Goal: Use online tool/utility: Utilize a website feature to perform a specific function

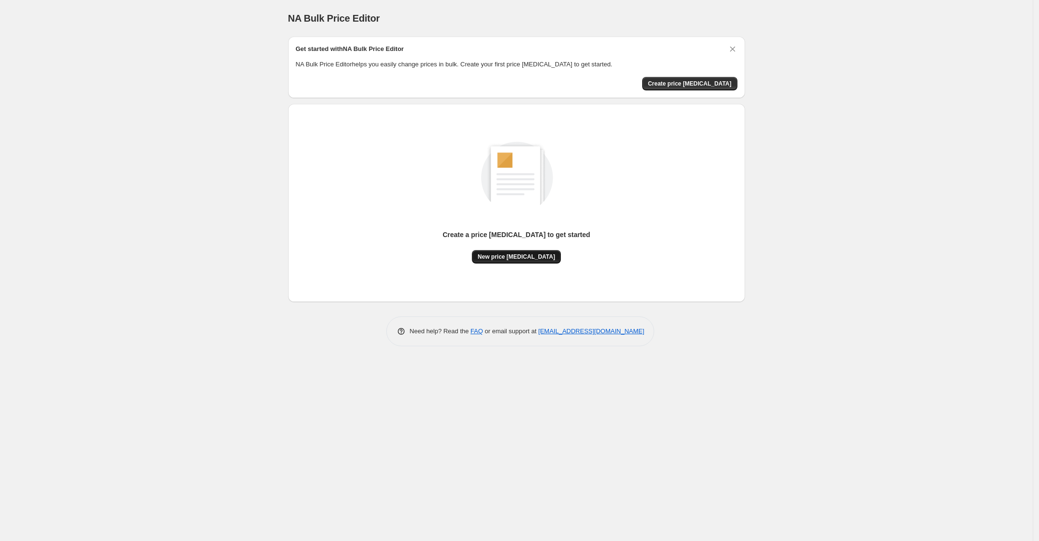
click at [503, 256] on span "New price change job" at bounding box center [516, 257] width 77 height 8
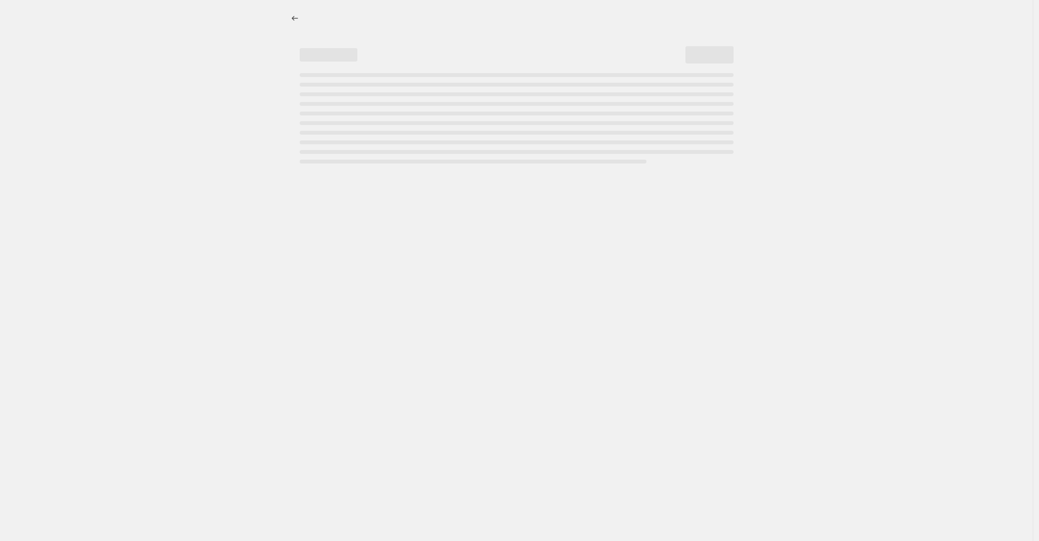
select select "percentage"
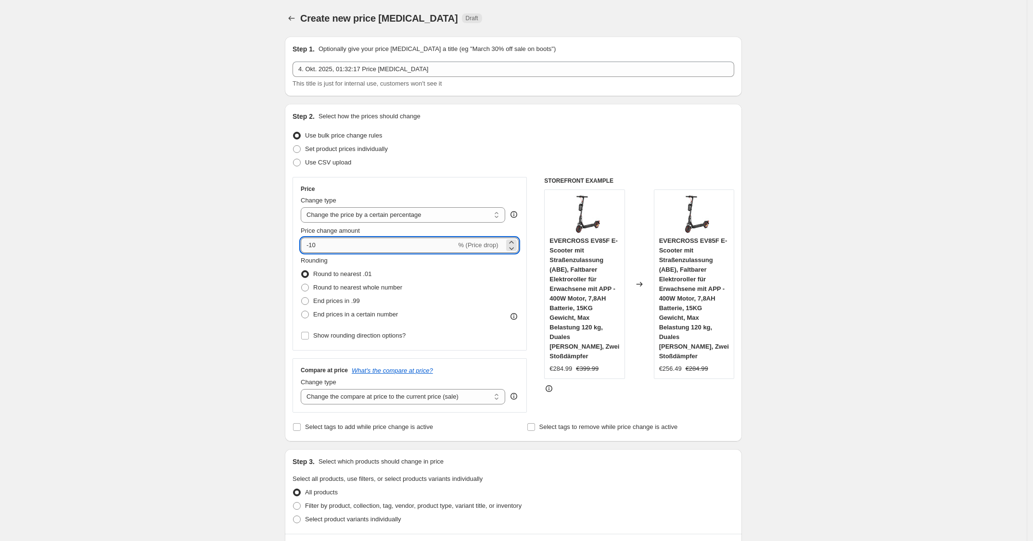
click at [363, 245] on input "-10" at bounding box center [378, 245] width 155 height 15
type input "-1"
type input "-30"
click at [563, 165] on div "Use CSV upload" at bounding box center [512, 162] width 441 height 13
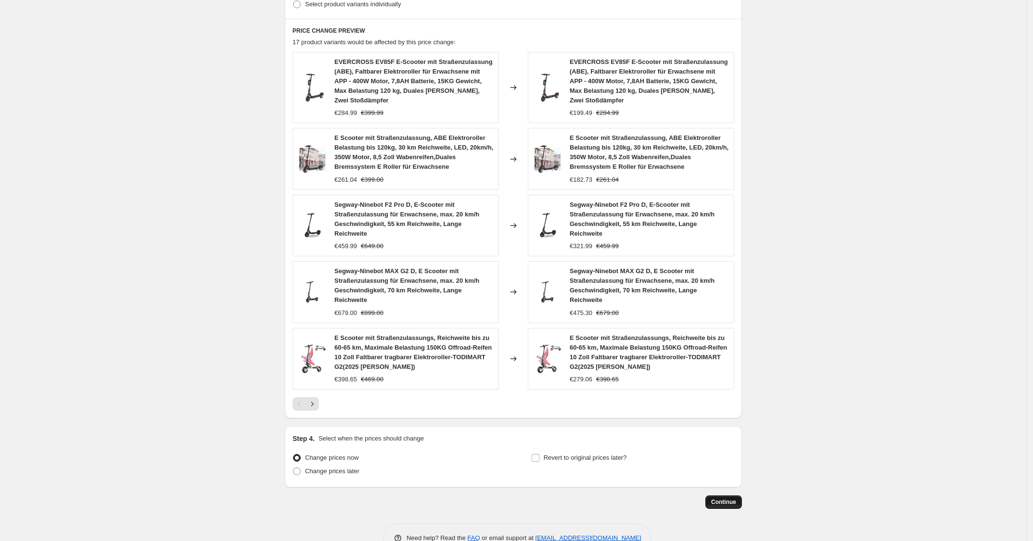
click at [731, 498] on span "Continue" at bounding box center [723, 502] width 25 height 8
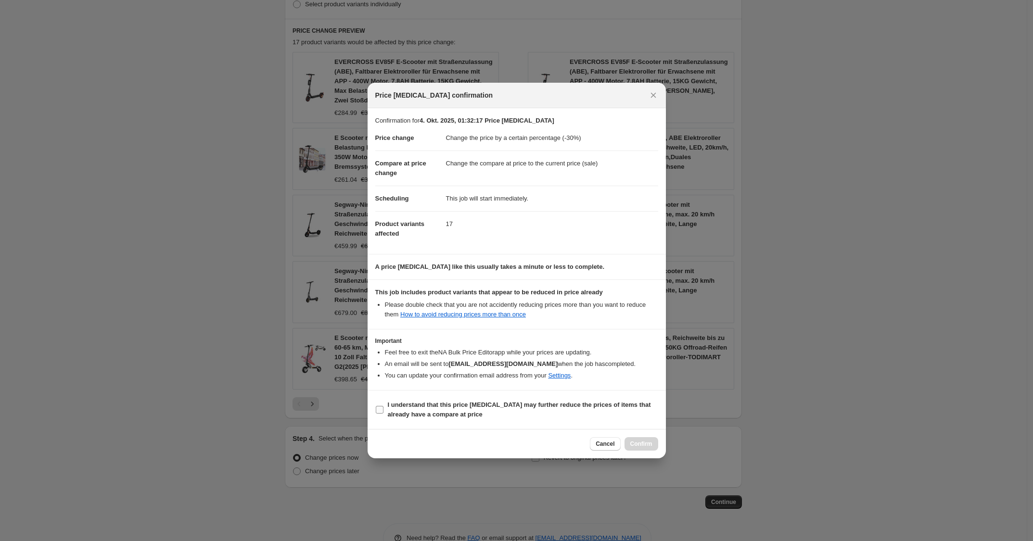
click at [569, 417] on span "I understand that this price change job may further reduce the prices of items …" at bounding box center [523, 409] width 270 height 19
click at [383, 414] on input "I understand that this price change job may further reduce the prices of items …" at bounding box center [380, 410] width 8 height 8
checkbox input "true"
click at [643, 445] on span "Confirm" at bounding box center [641, 444] width 22 height 8
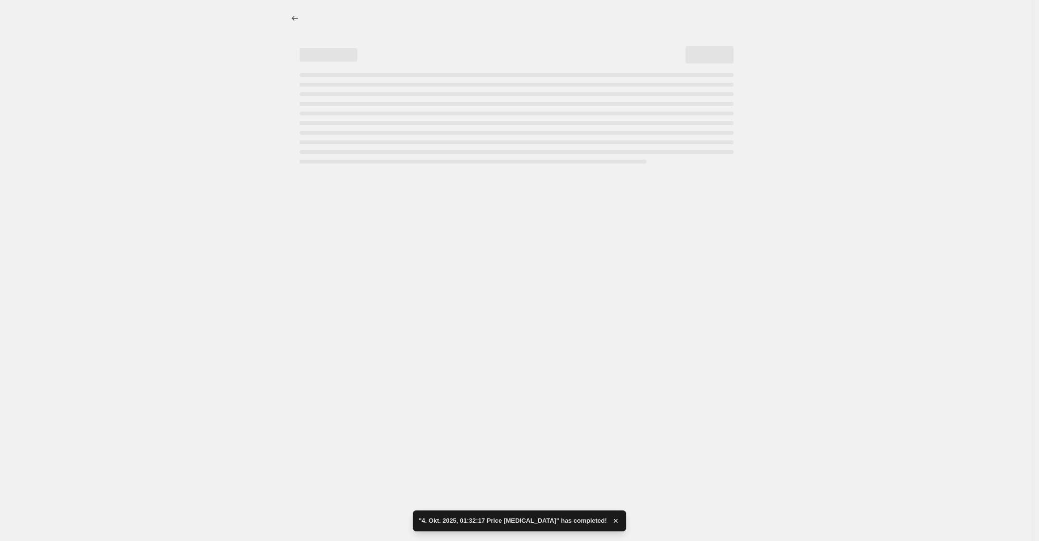
select select "percentage"
